Goal: Task Accomplishment & Management: Use online tool/utility

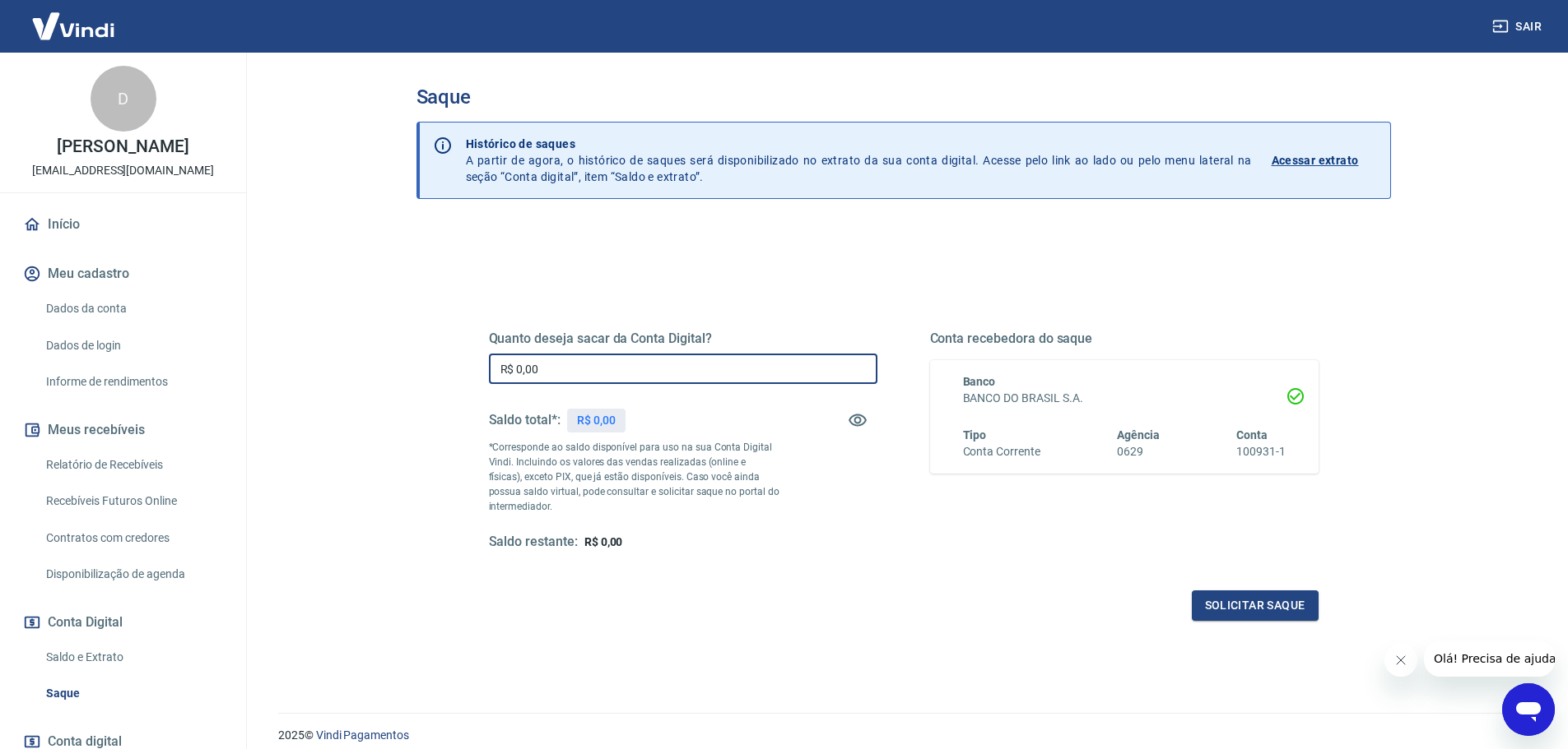
click at [581, 368] on input "R$ 0,00" at bounding box center [683, 369] width 388 height 31
type input "R$ 0,05"
